Goal: Task Accomplishment & Management: Use online tool/utility

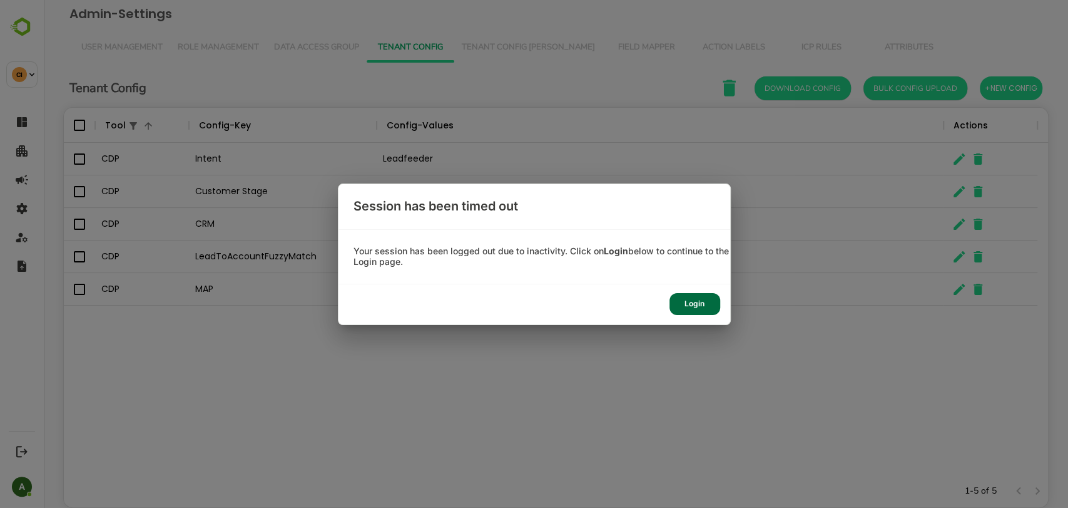
scroll to position [355, 963]
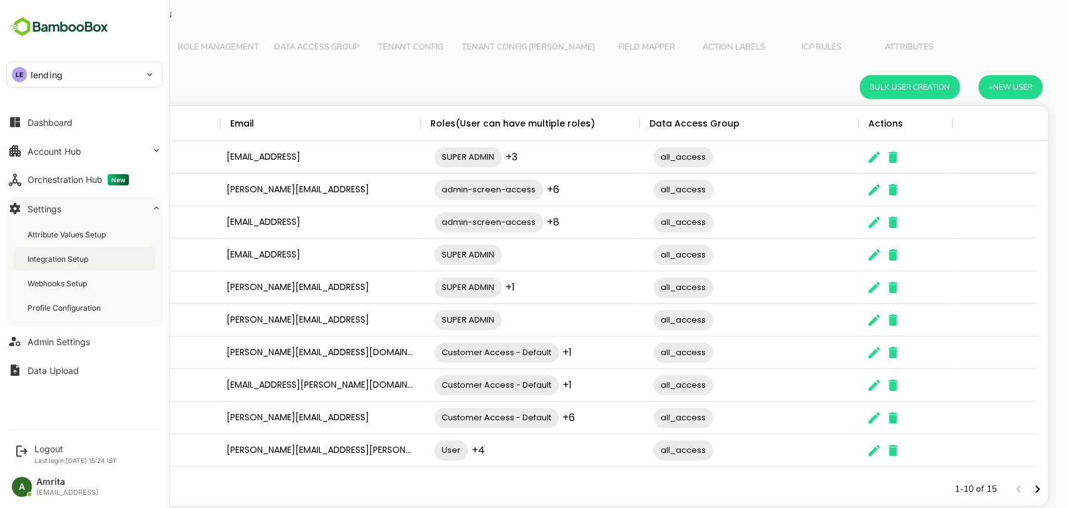
scroll to position [355, 963]
click at [46, 262] on div "Integration Setup" at bounding box center [59, 258] width 63 height 11
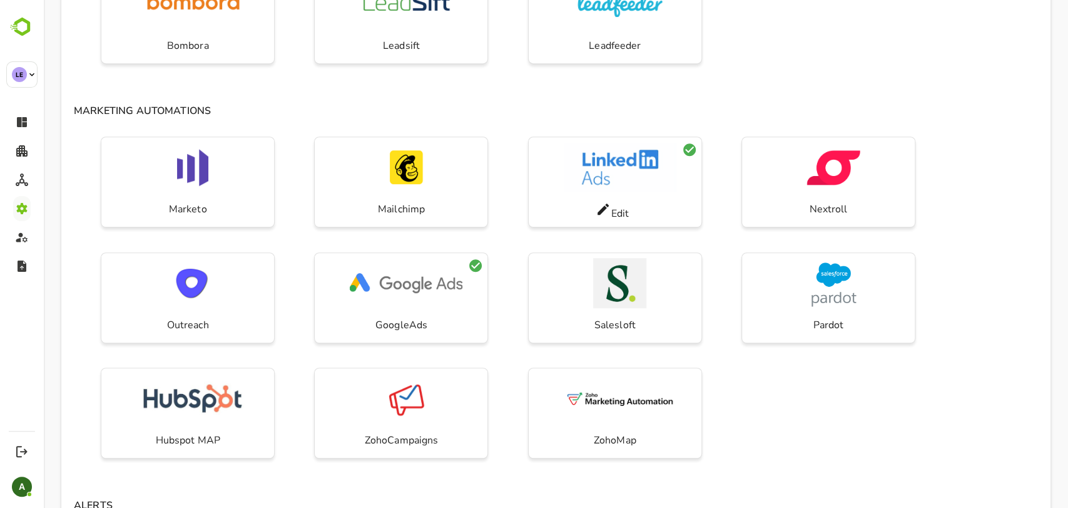
scroll to position [345, 0]
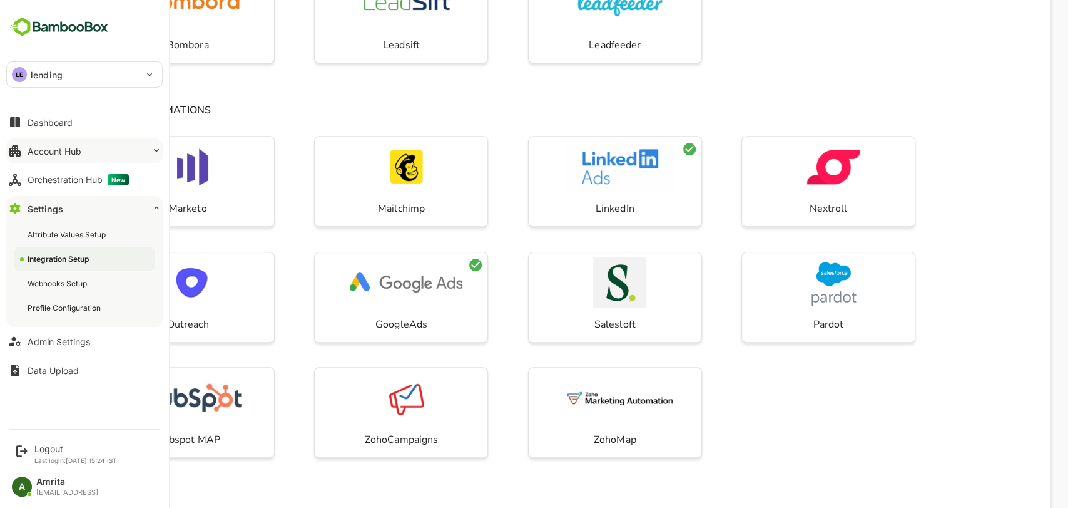
click at [141, 150] on button "Account Hub" at bounding box center [84, 150] width 156 height 25
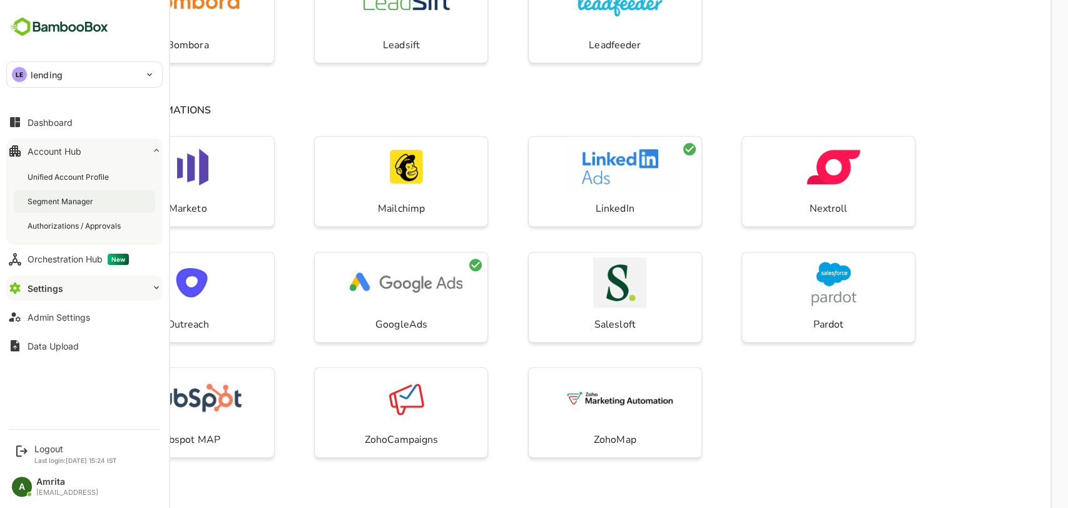
click at [78, 204] on div "Segment Manager" at bounding box center [62, 201] width 68 height 11
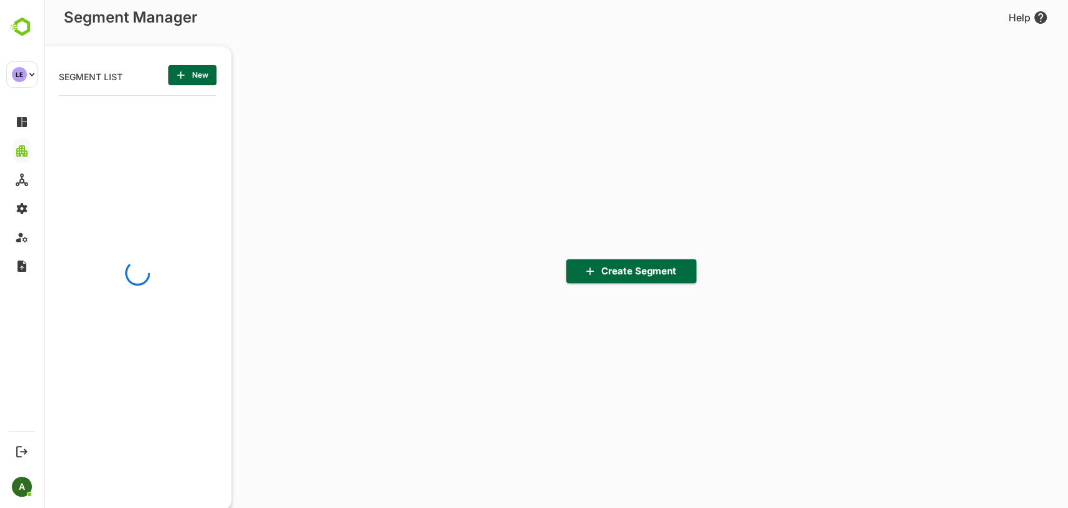
scroll to position [352, 155]
click at [611, 278] on span "Create Segment" at bounding box center [631, 271] width 110 height 16
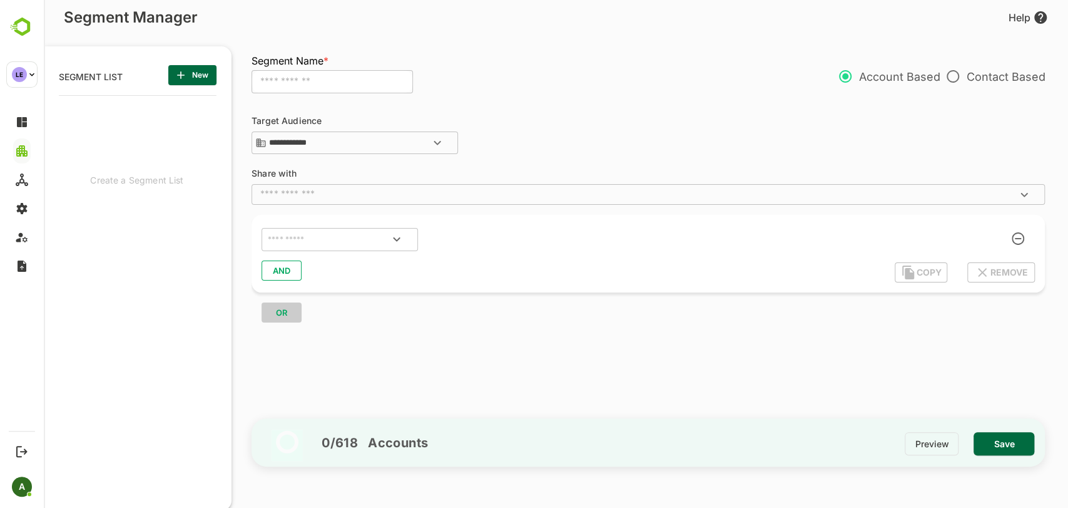
click at [439, 141] on icon "Open" at bounding box center [437, 142] width 15 height 15
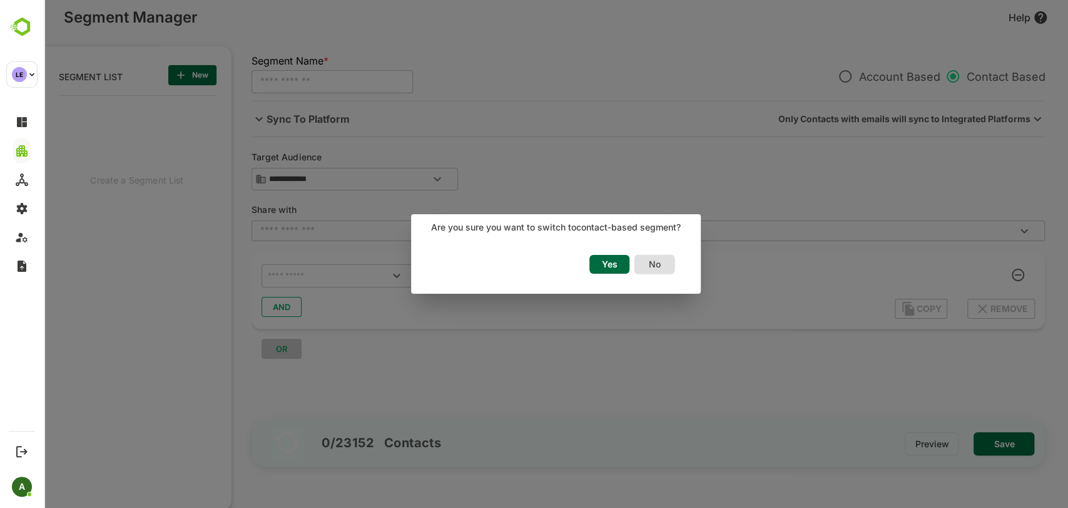
click at [605, 262] on span "Yes" at bounding box center [610, 264] width 28 height 16
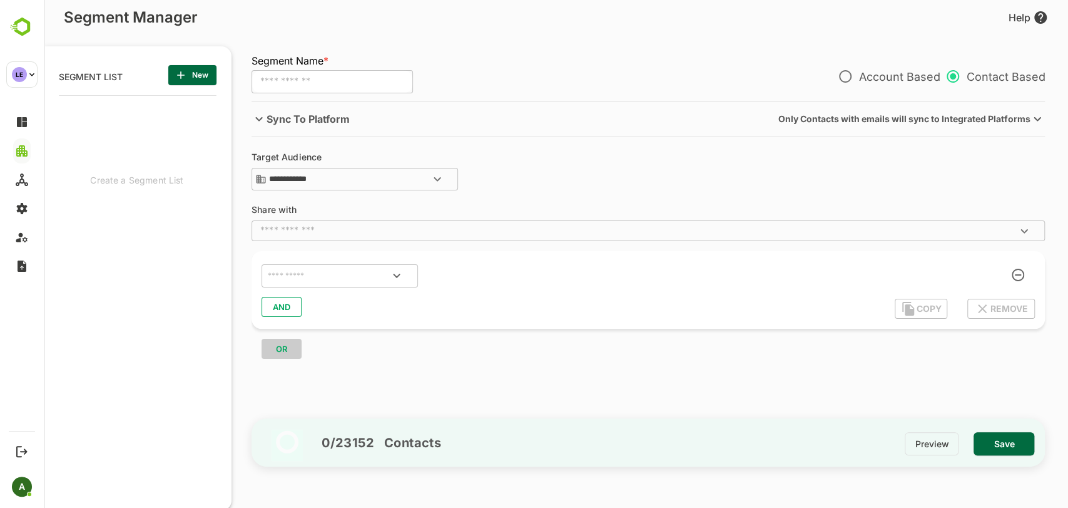
click at [406, 227] on input "text" at bounding box center [637, 230] width 765 height 13
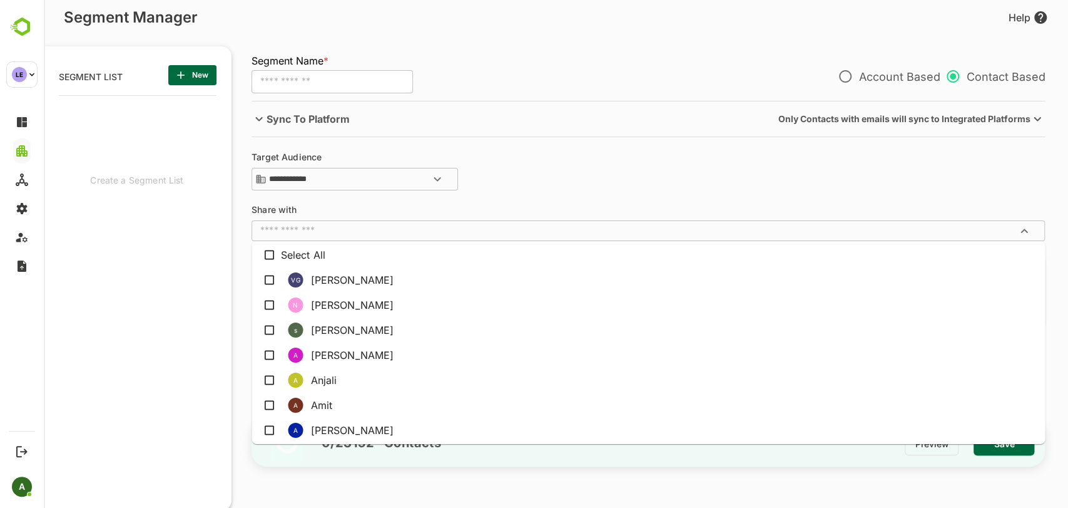
click at [406, 227] on input "text" at bounding box center [637, 230] width 765 height 13
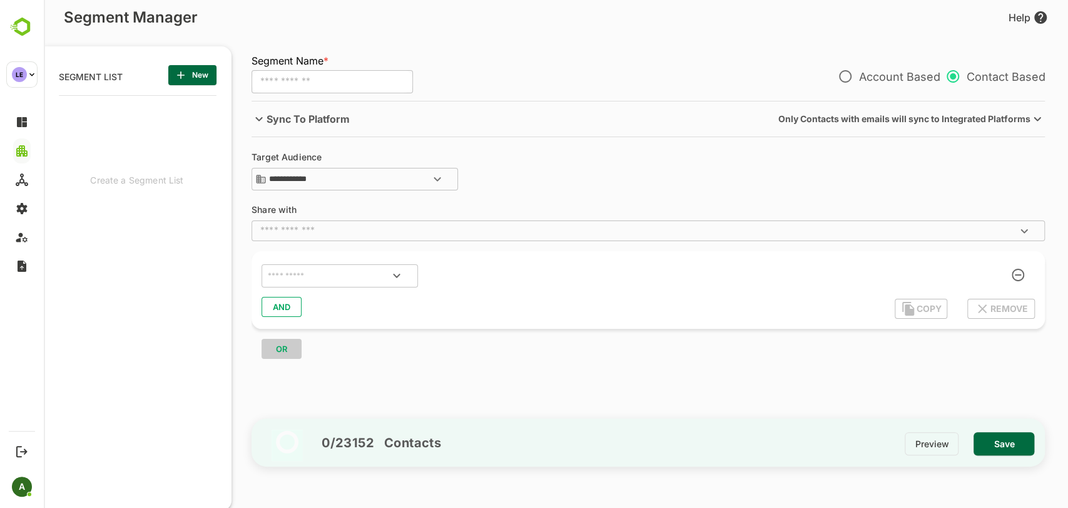
click at [304, 123] on p "Sync To Platform" at bounding box center [308, 118] width 83 height 15
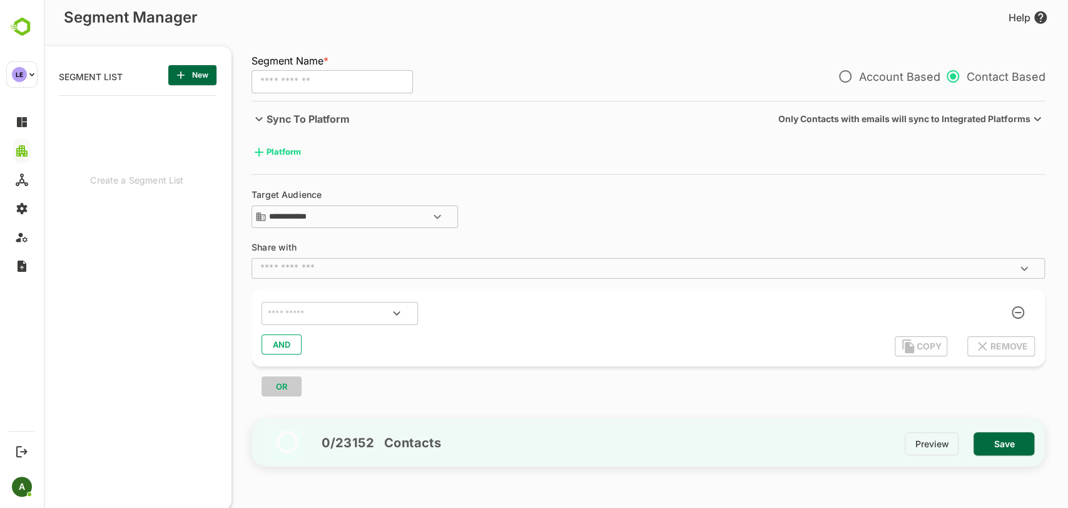
click at [287, 156] on body "**********" at bounding box center [556, 254] width 1024 height 508
click at [298, 212] on div "Google Ads" at bounding box center [294, 204] width 74 height 23
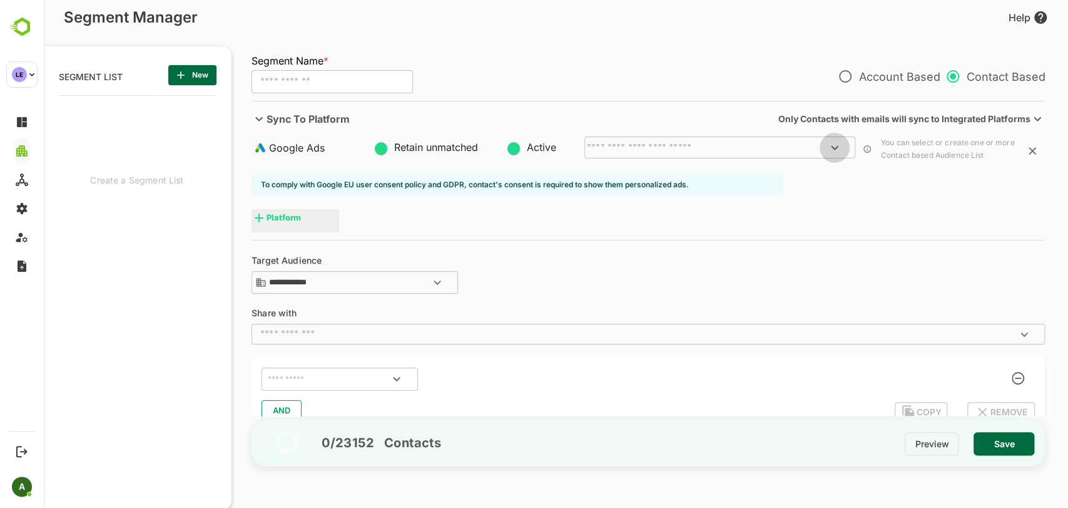
click at [835, 151] on icon "Open" at bounding box center [834, 147] width 15 height 15
click at [835, 151] on icon "Close" at bounding box center [834, 147] width 15 height 15
click at [835, 151] on icon "Open" at bounding box center [834, 147] width 15 height 15
click at [835, 151] on icon "Close" at bounding box center [834, 147] width 15 height 15
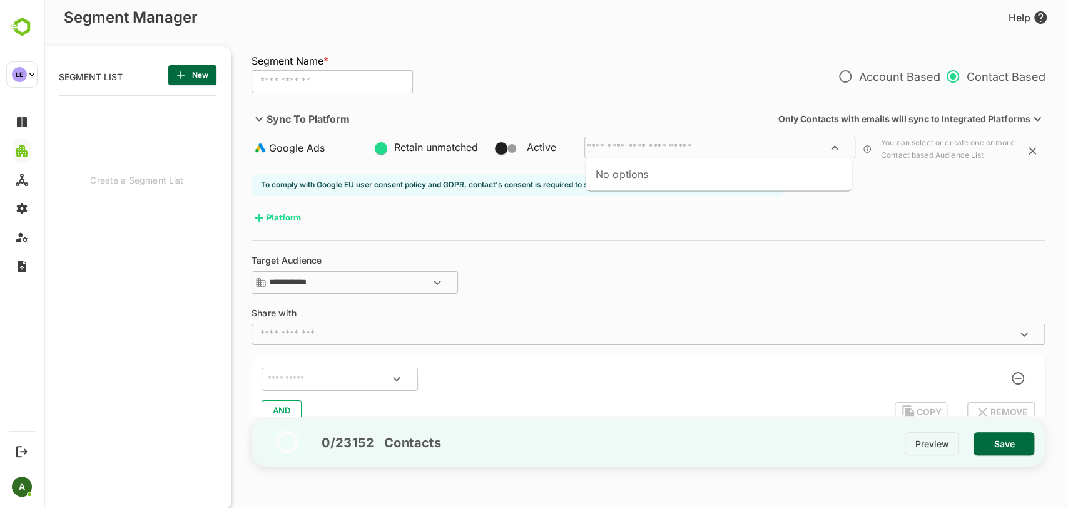
click at [765, 146] on input "text" at bounding box center [719, 148] width 271 height 8
